Goal: Find specific page/section: Find specific page/section

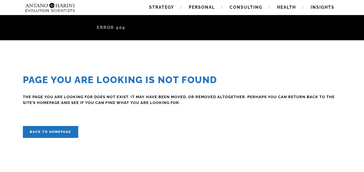
click at [65, 61] on div "Antano & [PERSON_NAME] / Error 404 Page you are looking is Not Found The page y…" at bounding box center [182, 76] width 364 height 123
